Goal: Find specific page/section: Find specific page/section

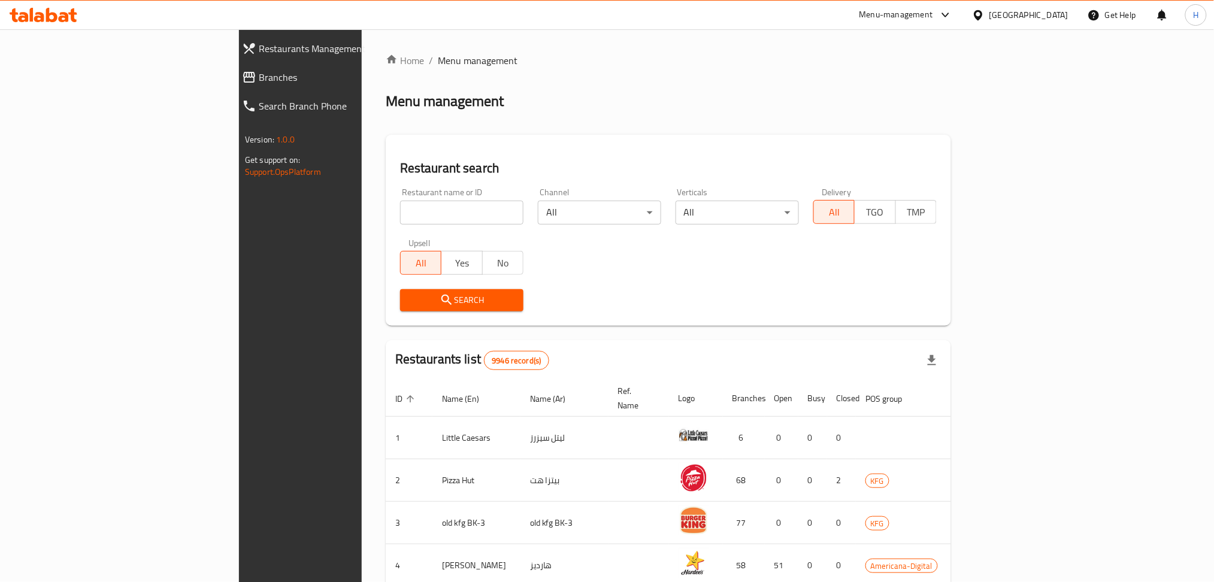
click at [259, 77] on span "Branches" at bounding box center [346, 77] width 174 height 14
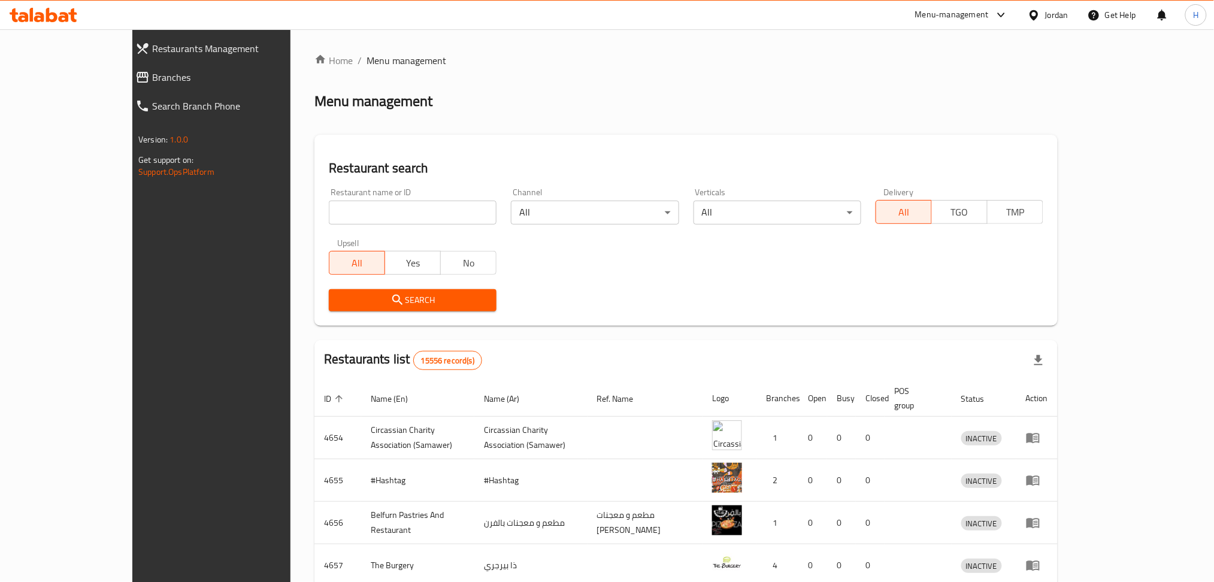
click at [152, 80] on span "Branches" at bounding box center [239, 77] width 174 height 14
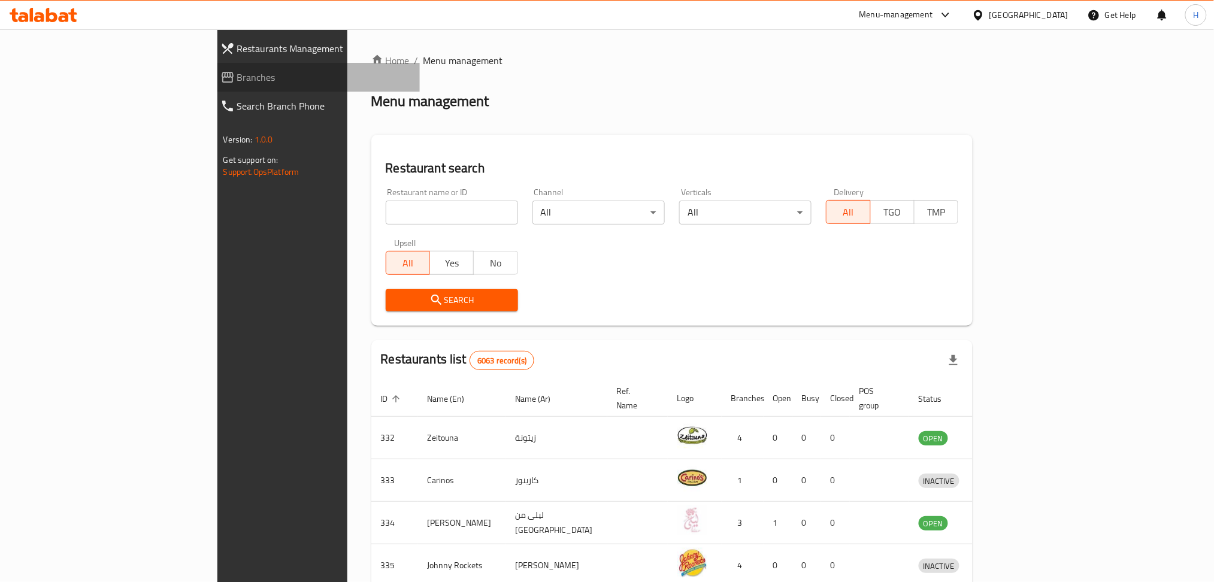
click at [237, 80] on span "Branches" at bounding box center [324, 77] width 174 height 14
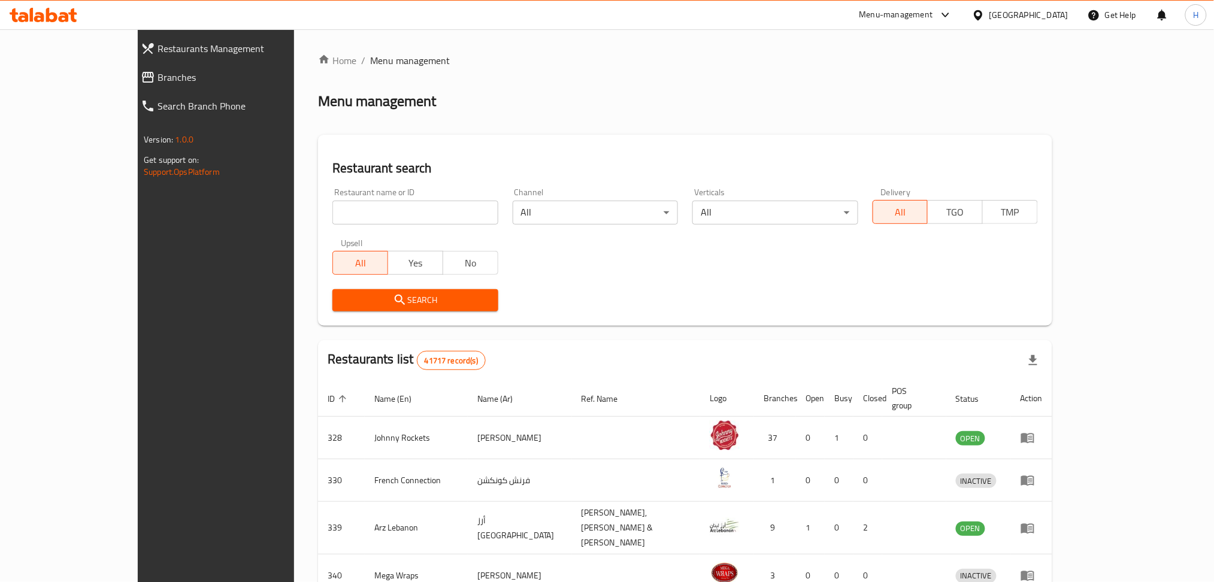
click at [157, 80] on span "Branches" at bounding box center [244, 77] width 174 height 14
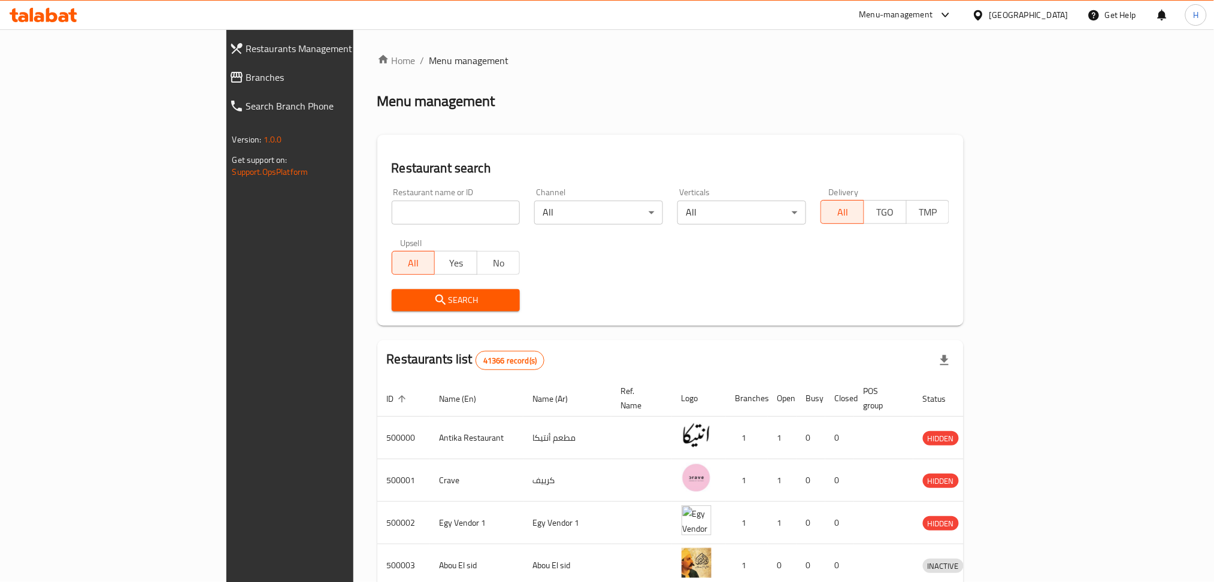
click at [246, 79] on span "Branches" at bounding box center [333, 77] width 174 height 14
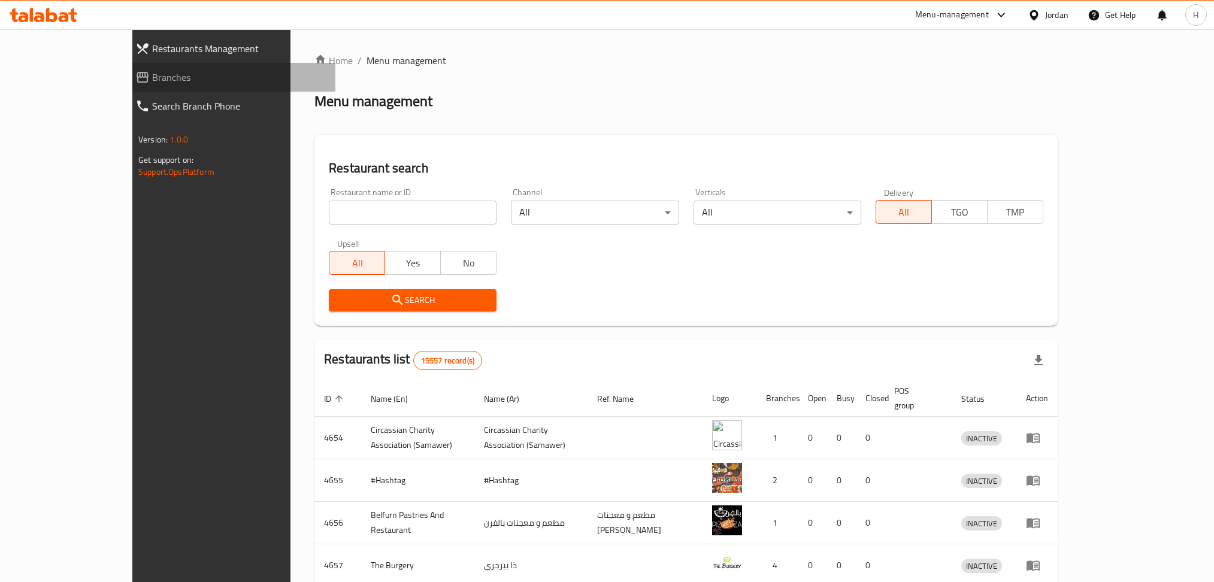
click at [152, 73] on span "Branches" at bounding box center [239, 77] width 174 height 14
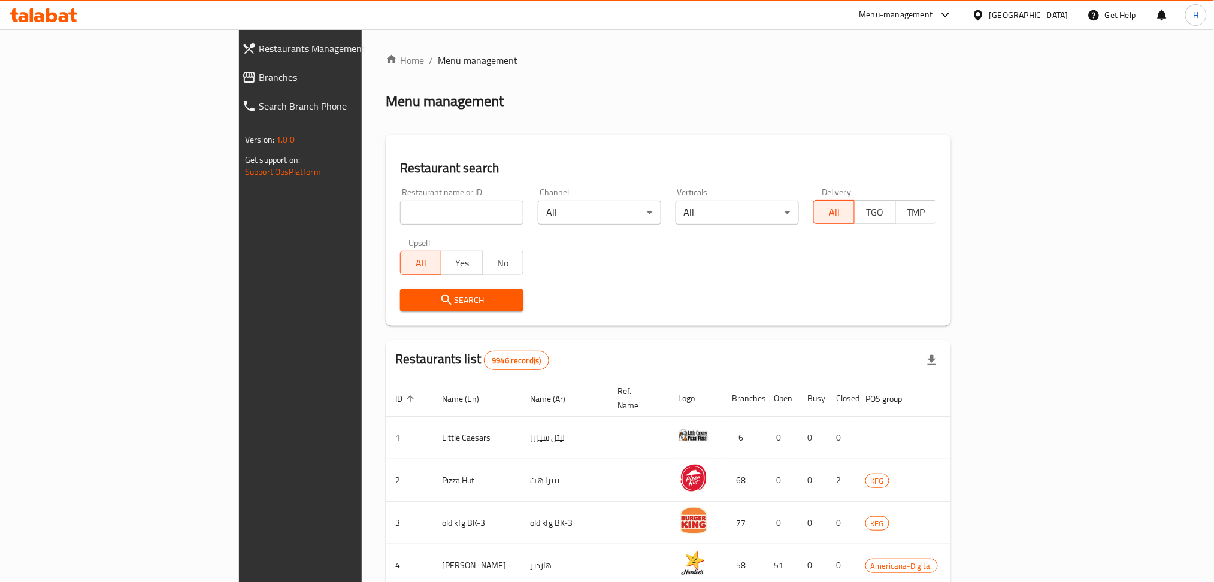
click at [259, 81] on span "Branches" at bounding box center [346, 77] width 174 height 14
